Goal: Transaction & Acquisition: Purchase product/service

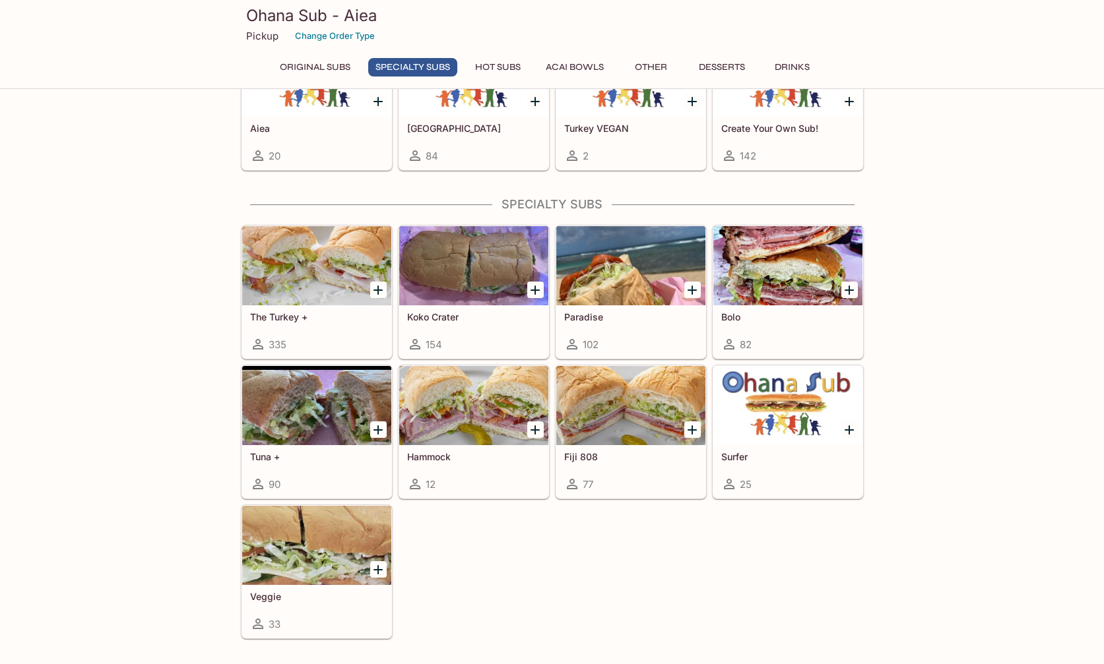
scroll to position [594, 0]
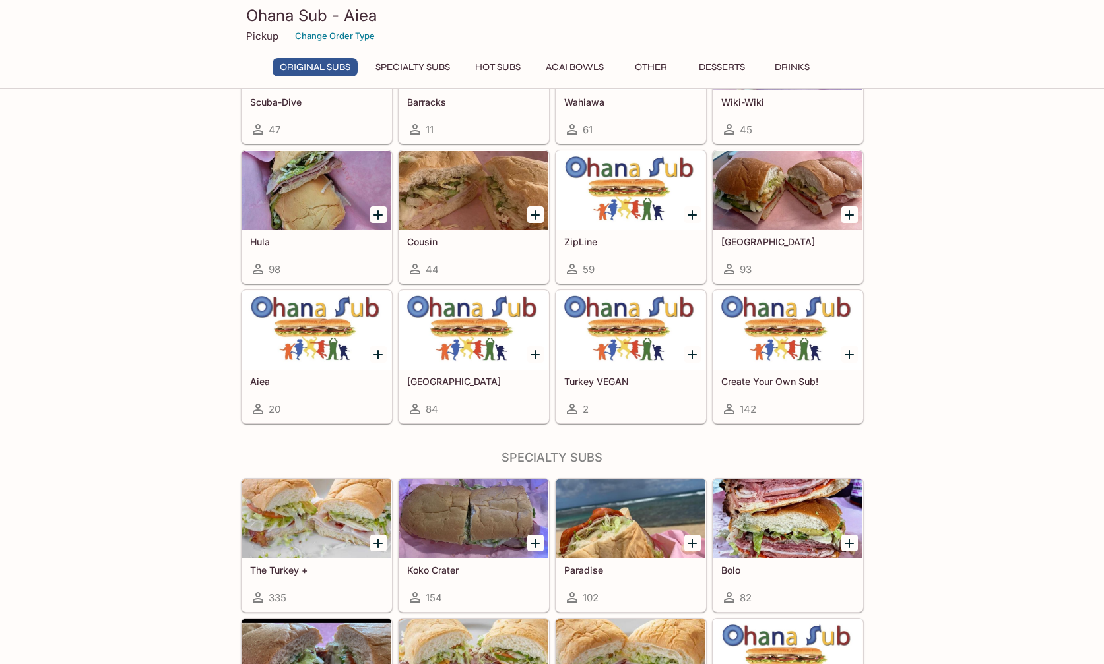
scroll to position [594, 0]
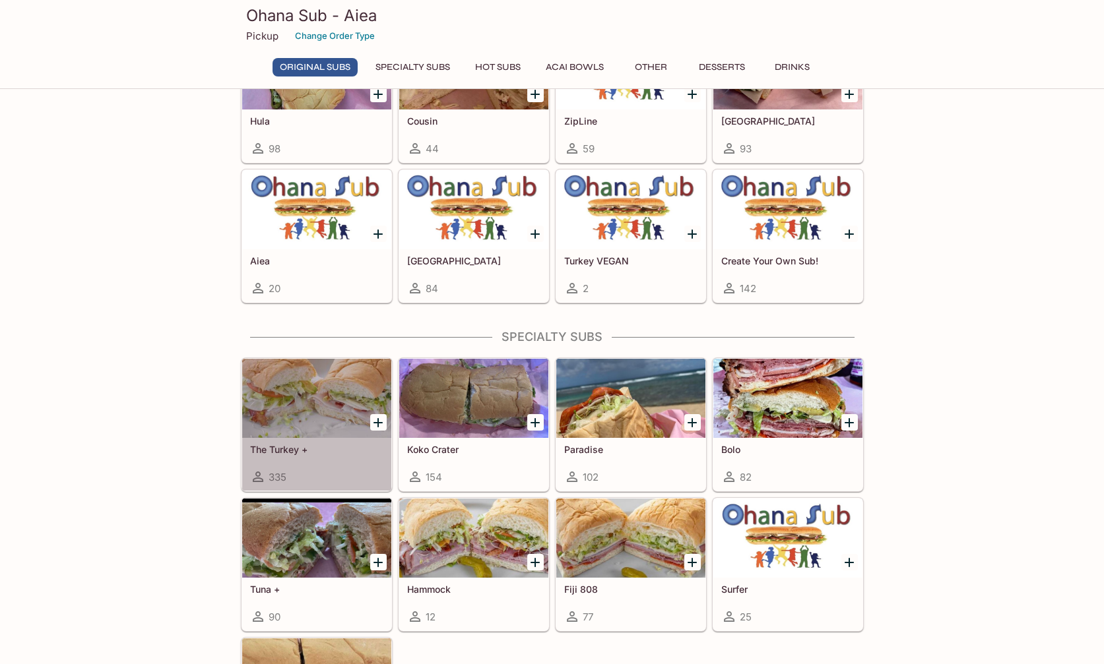
click at [288, 449] on h5 "The Turkey +" at bounding box center [316, 449] width 133 height 11
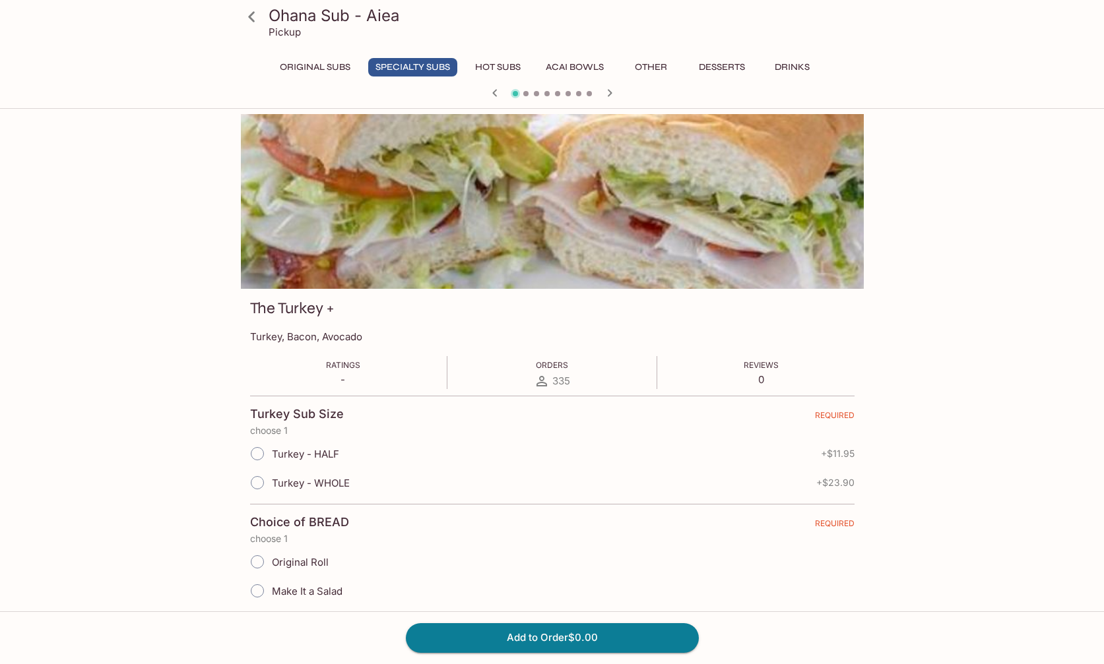
click at [259, 455] on input "Turkey - HALF" at bounding box center [257, 454] width 28 height 28
radio input "true"
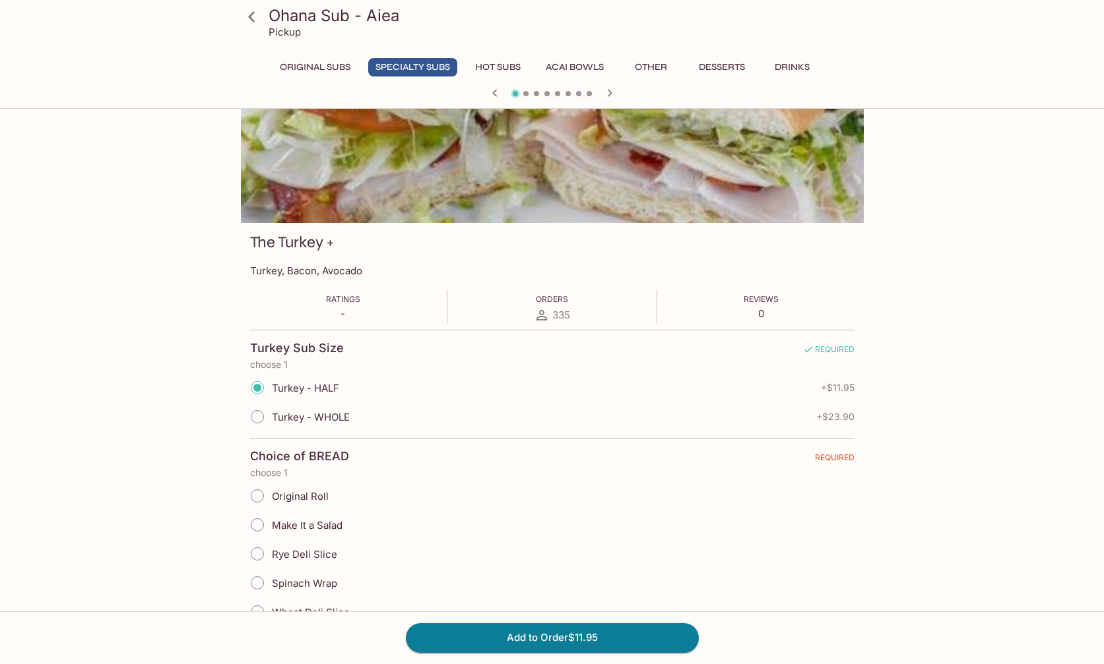
scroll to position [132, 0]
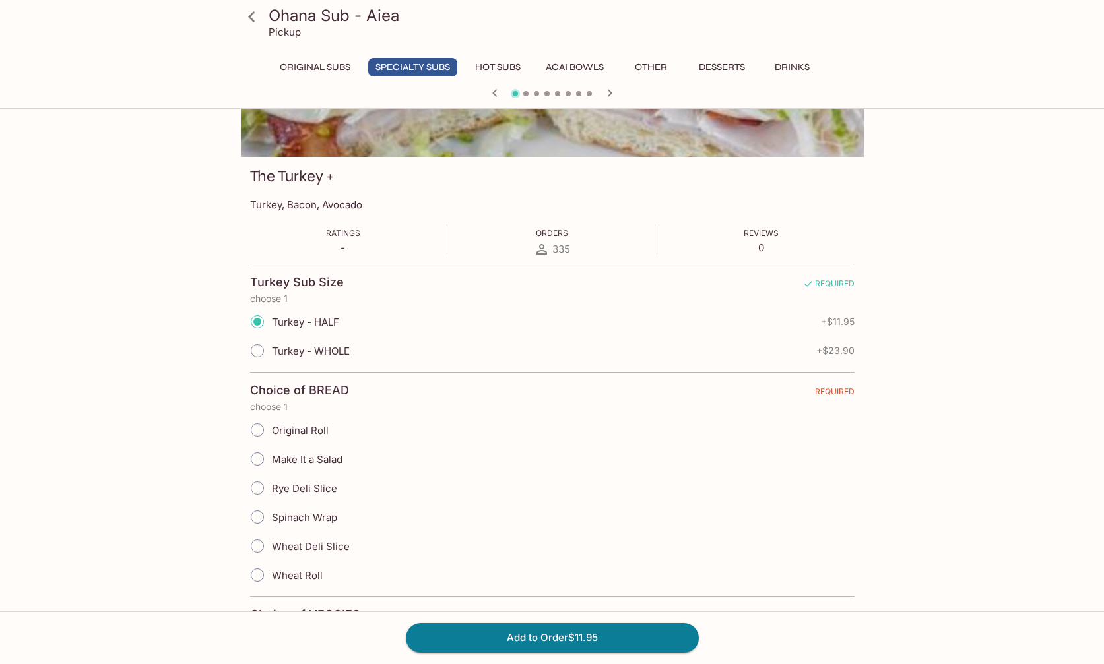
click at [253, 546] on input "Wheat Deli Slice" at bounding box center [257, 546] width 28 height 28
radio input "true"
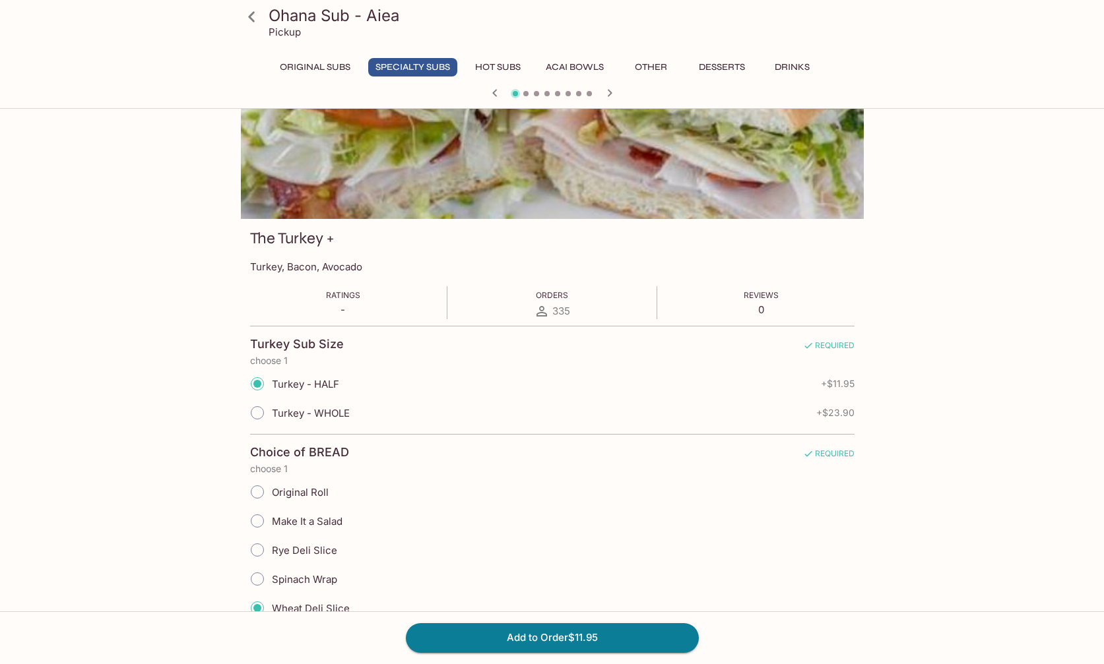
scroll to position [198, 0]
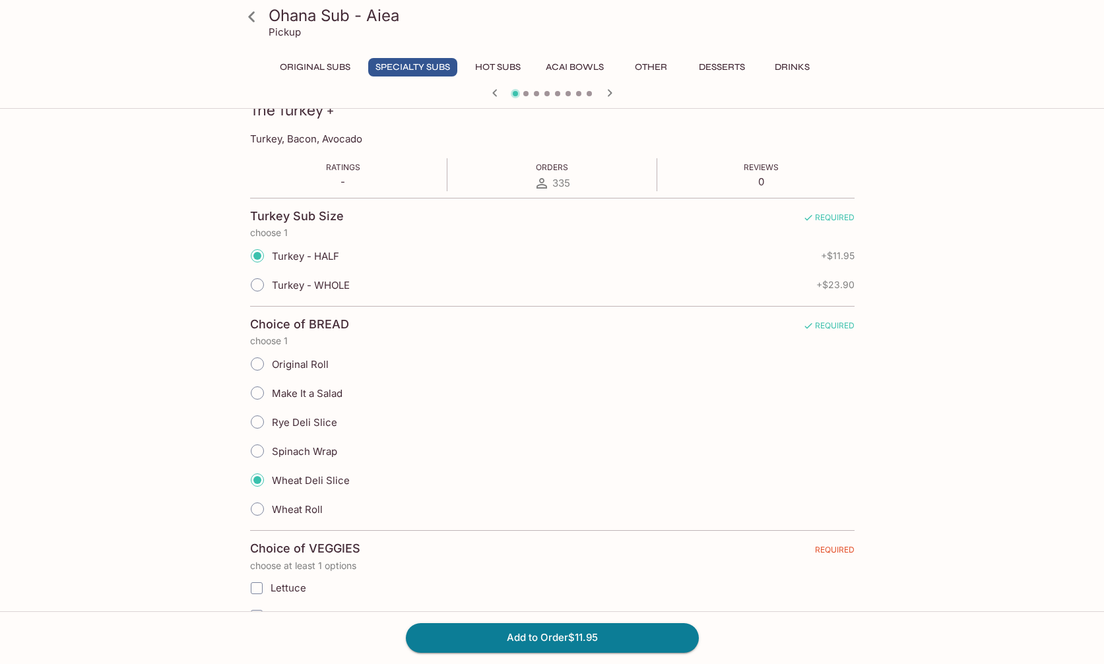
click at [260, 509] on input "Wheat Roll" at bounding box center [257, 510] width 28 height 28
radio input "true"
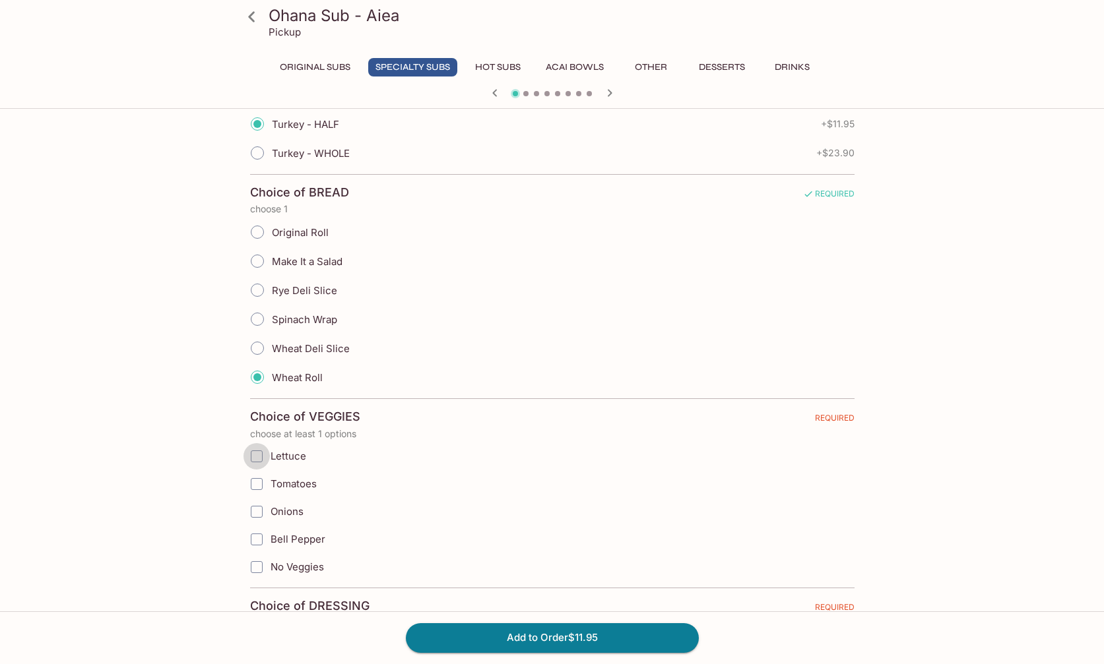
click at [258, 457] on input "Lettuce" at bounding box center [256, 456] width 26 height 26
checkbox input "true"
click at [254, 486] on input "Tomatoes" at bounding box center [256, 484] width 26 height 26
checkbox input "true"
click at [255, 510] on input "Onions" at bounding box center [256, 512] width 26 height 26
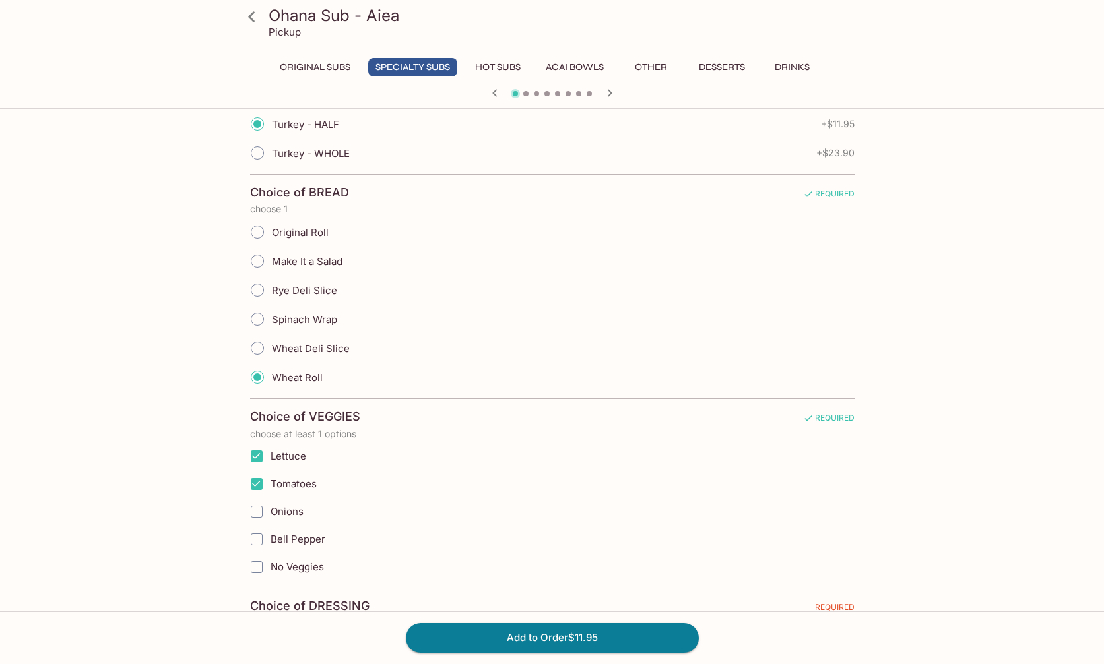
checkbox input "true"
click at [259, 537] on input "Bell Pepper" at bounding box center [256, 540] width 26 height 26
checkbox input "true"
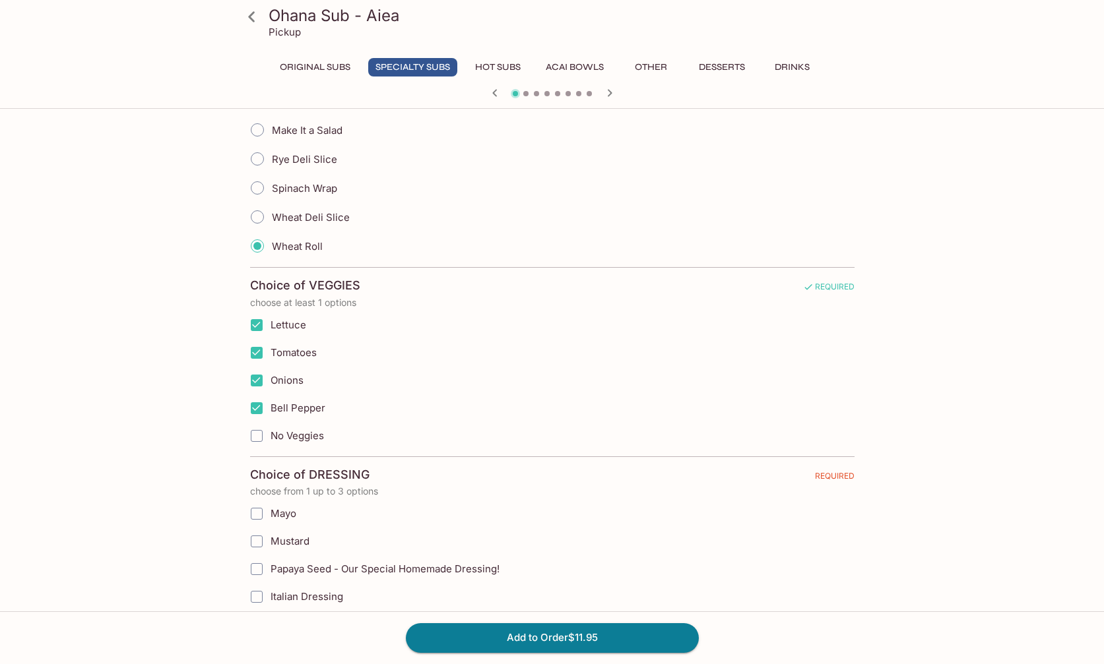
scroll to position [462, 0]
click at [261, 515] on input "Mayo" at bounding box center [256, 513] width 26 height 26
checkbox input "true"
click at [250, 541] on input "Mustard" at bounding box center [256, 541] width 26 height 26
checkbox input "true"
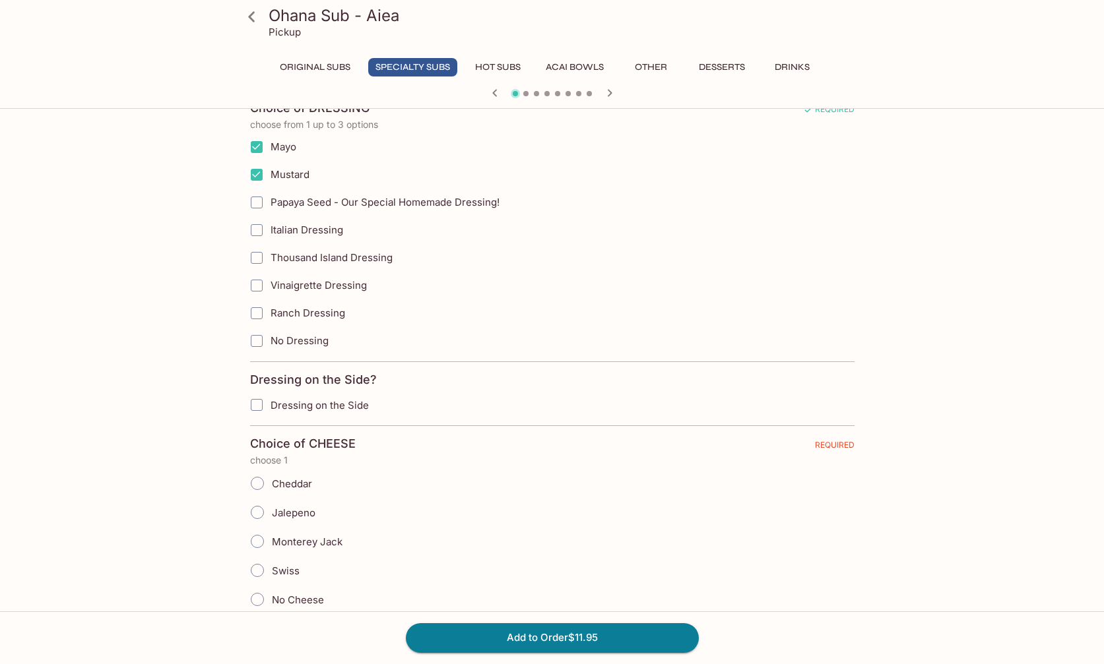
scroll to position [858, 0]
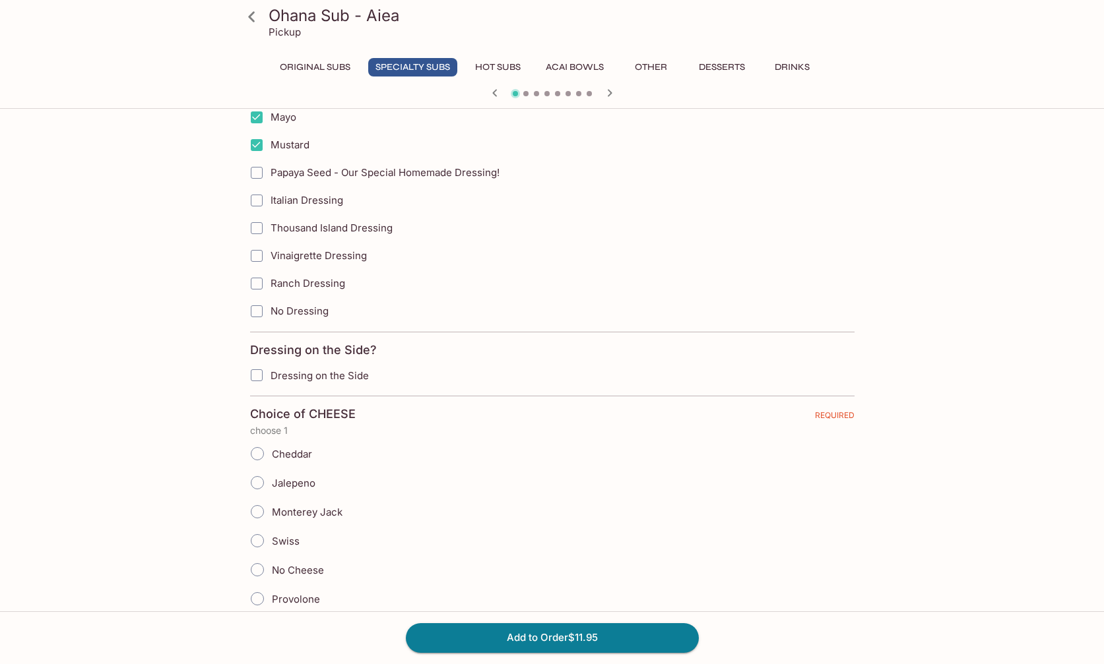
click at [263, 454] on input "Cheddar" at bounding box center [257, 454] width 28 height 28
radio input "true"
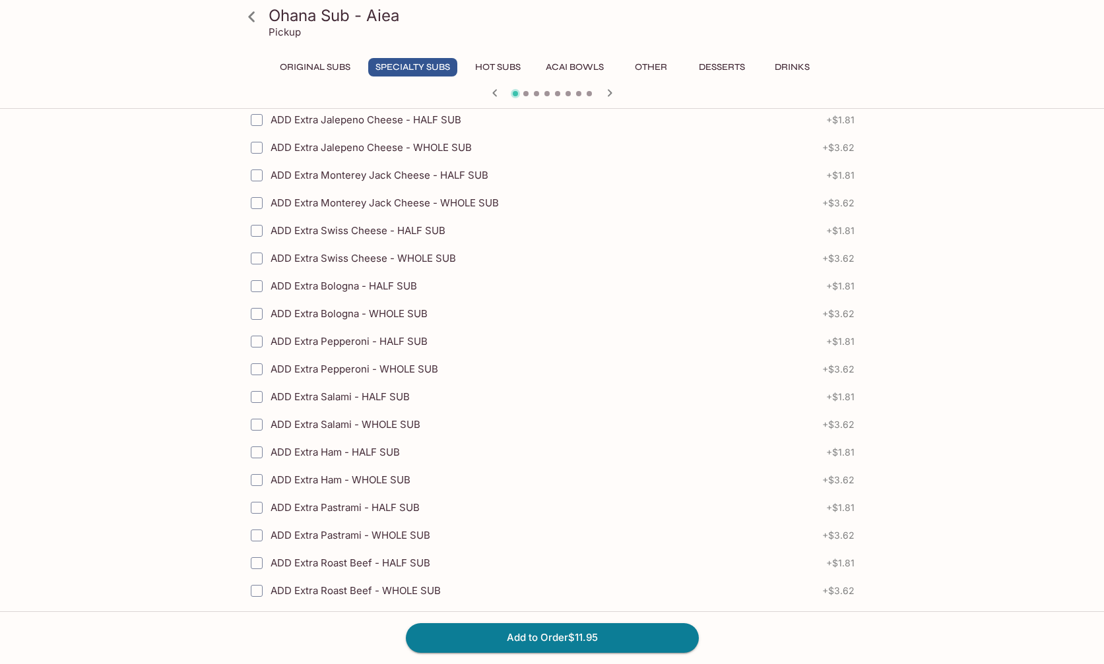
scroll to position [1979, 0]
